Goal: Information Seeking & Learning: Understand process/instructions

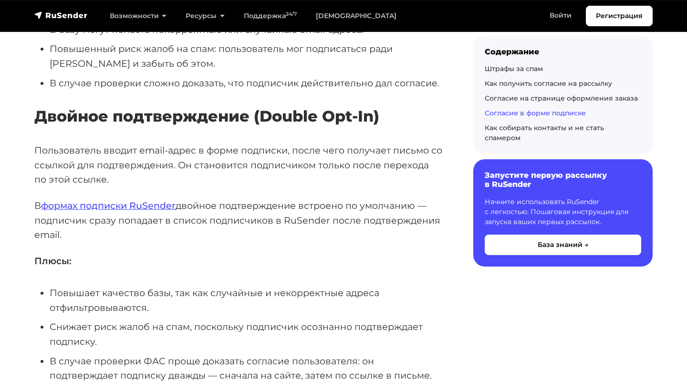
scroll to position [2033, 0]
click at [174, 152] on p "Пользователь вводит email-адрес в форме подписки, после чего получает письмо со…" at bounding box center [238, 165] width 409 height 44
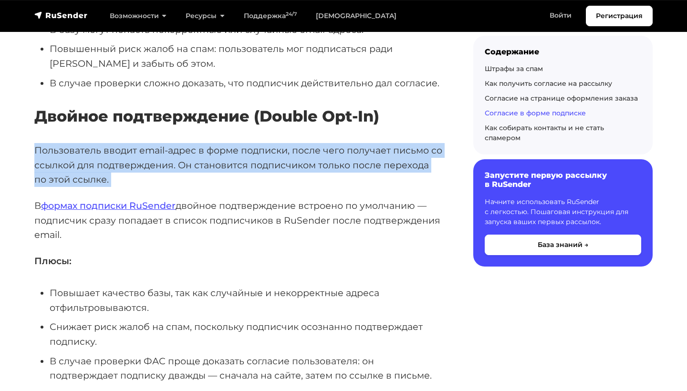
click at [174, 152] on p "Пользователь вводит email-адрес в форме подписки, после чего получает письмо со…" at bounding box center [238, 165] width 409 height 44
copy div "Пользователь вводит email-адрес в форме подписки, после чего получает письмо со…"
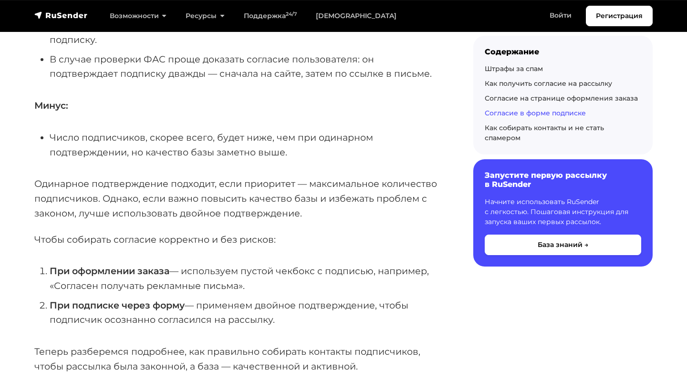
scroll to position [2340, 0]
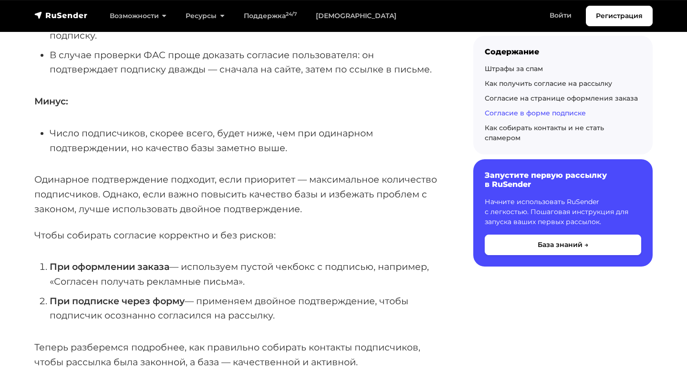
drag, startPoint x: 289, startPoint y: 290, endPoint x: 35, endPoint y: 237, distance: 259.9
click at [35, 260] on ol "При оформлении заказа — используем пустой чекбокс с подписью, например, «Соглас…" at bounding box center [238, 291] width 409 height 63
copy ol "При оформлении заказа — используем пустой чекбокс с подписью, например, «Соглас…"
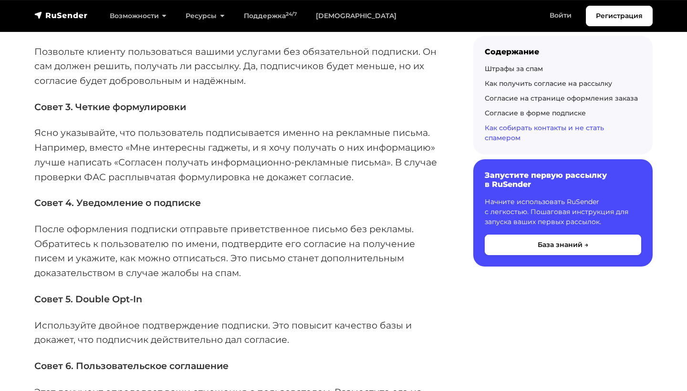
scroll to position [2909, 0]
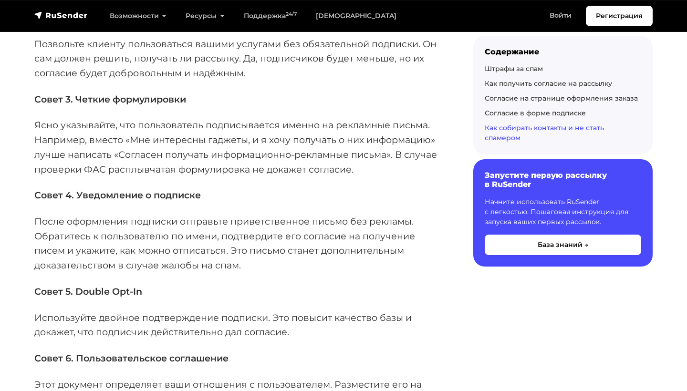
click at [71, 214] on p "После оформления подписки отправьте приветственное письмо без рекламы. Обратите…" at bounding box center [238, 243] width 409 height 59
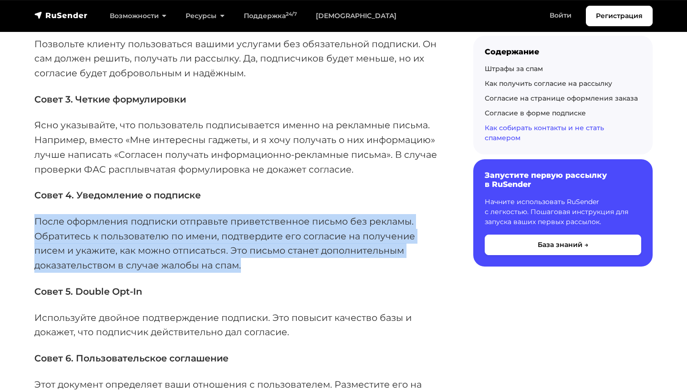
click at [71, 214] on p "После оформления подписки отправьте приветственное письмо без рекламы. Обратите…" at bounding box center [238, 243] width 409 height 59
copy div "После оформления подписки отправьте приветственное письмо без рекламы. Обратите…"
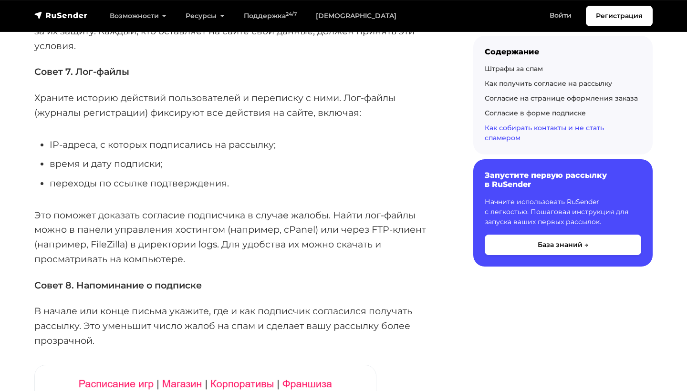
scroll to position [3506, 0]
